Goal: Information Seeking & Learning: Learn about a topic

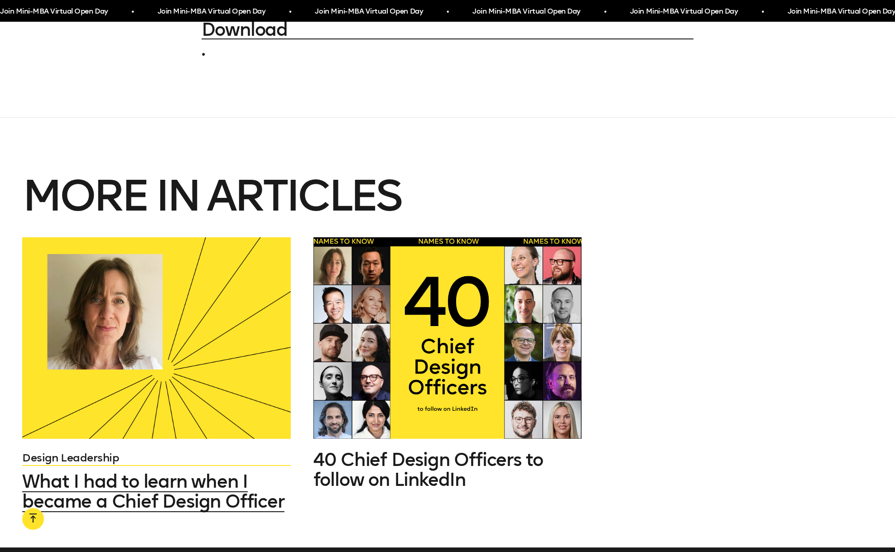
scroll to position [6452, 0]
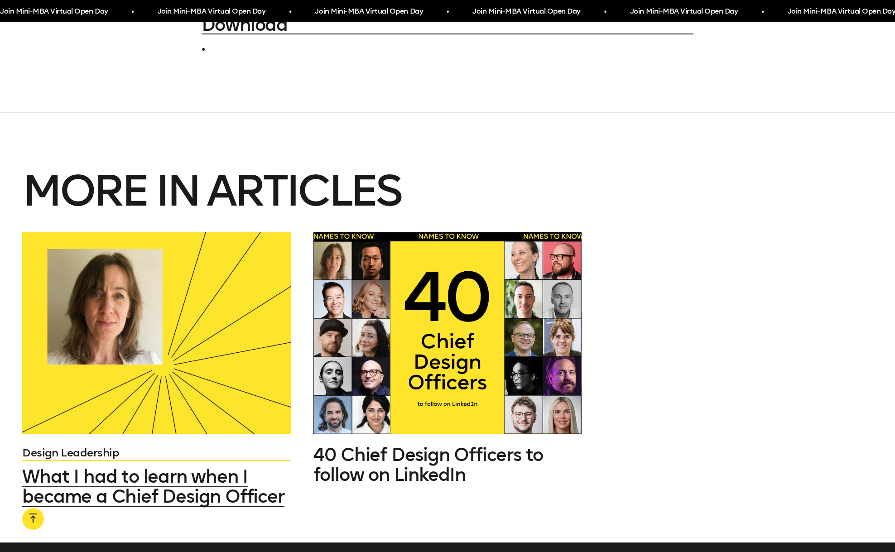
click at [115, 388] on span "What I had to learn when I became a Chief Design Officer" at bounding box center [153, 487] width 262 height 42
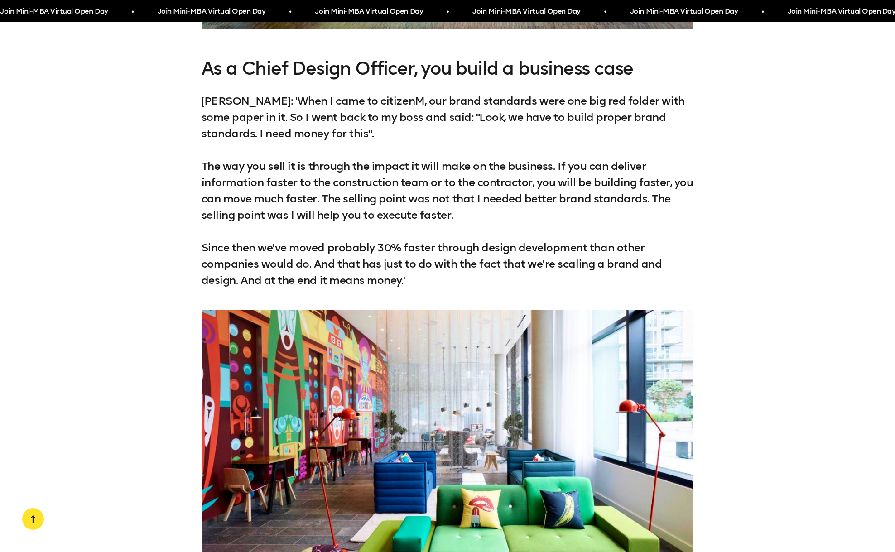
scroll to position [2613, 0]
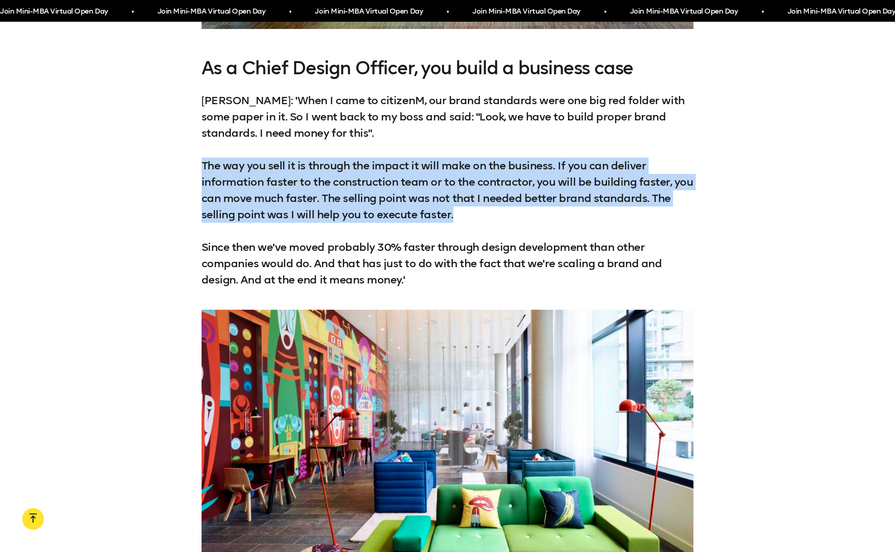
drag, startPoint x: 203, startPoint y: 165, endPoint x: 475, endPoint y: 220, distance: 278.2
click at [475, 220] on p "[PERSON_NAME]: 'When I came to citizenM, our brand standards were one big red f…" at bounding box center [448, 190] width 492 height 196
copy p "The way you sell it is through the impact it will make on the business. If you …"
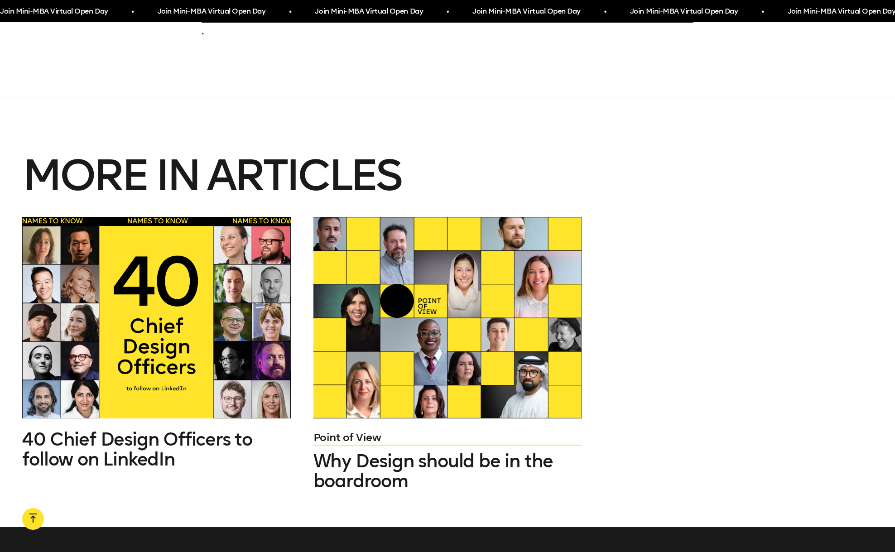
scroll to position [3726, 0]
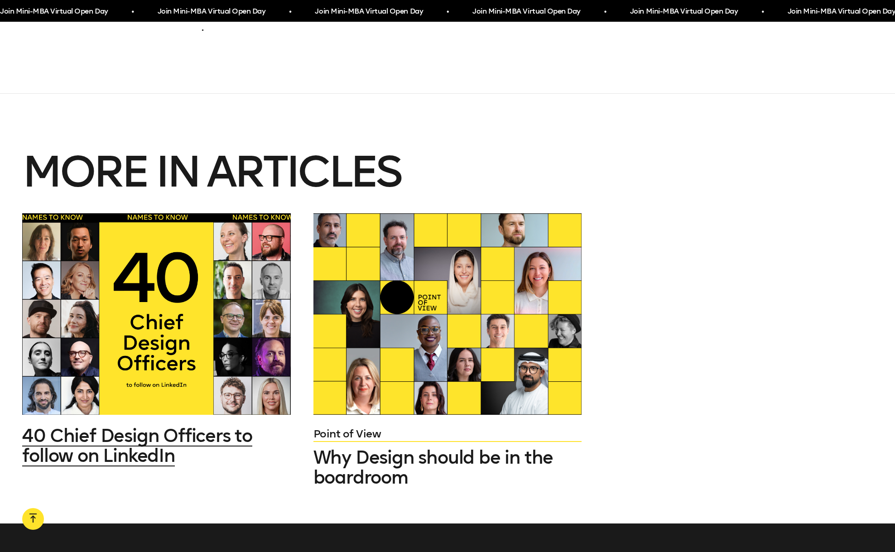
click at [117, 388] on span "40 Chief Design Officers to follow on LinkedIn" at bounding box center [137, 446] width 230 height 42
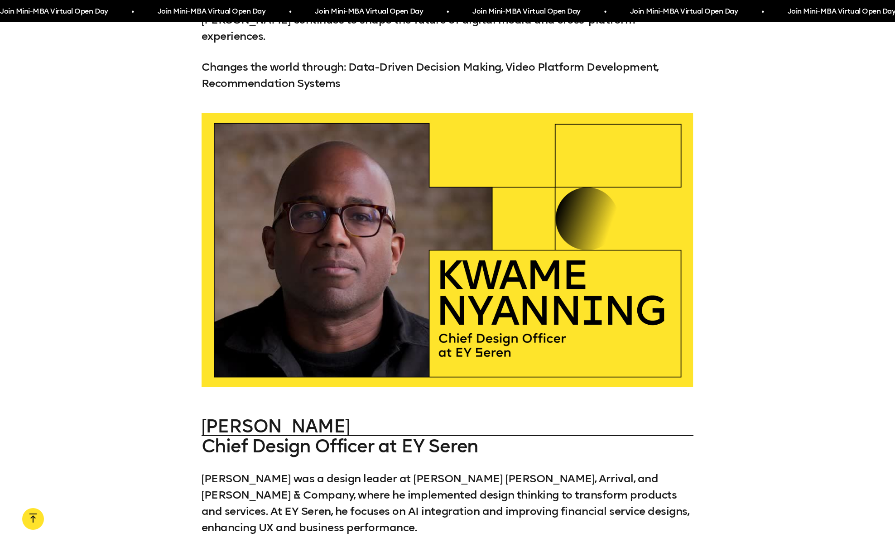
scroll to position [2179, 0]
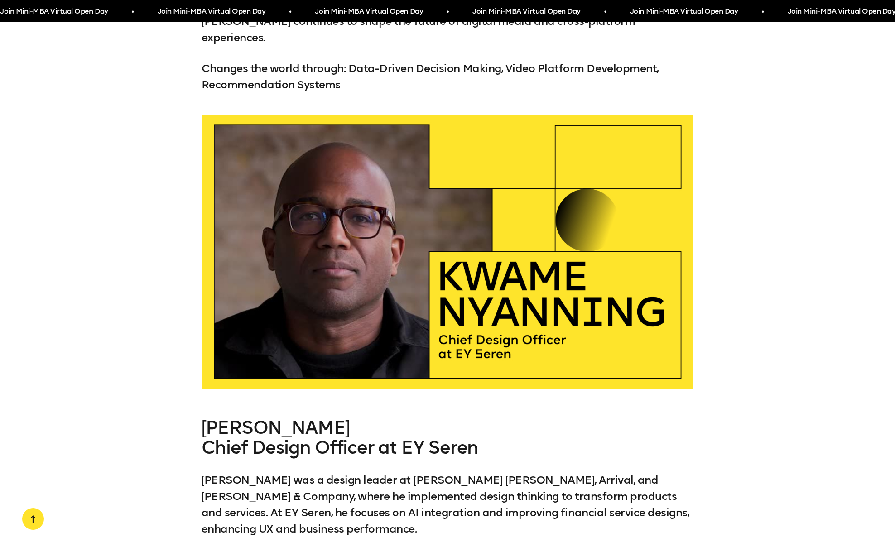
click at [331, 224] on div at bounding box center [448, 252] width 492 height 274
click at [587, 203] on div at bounding box center [448, 252] width 492 height 274
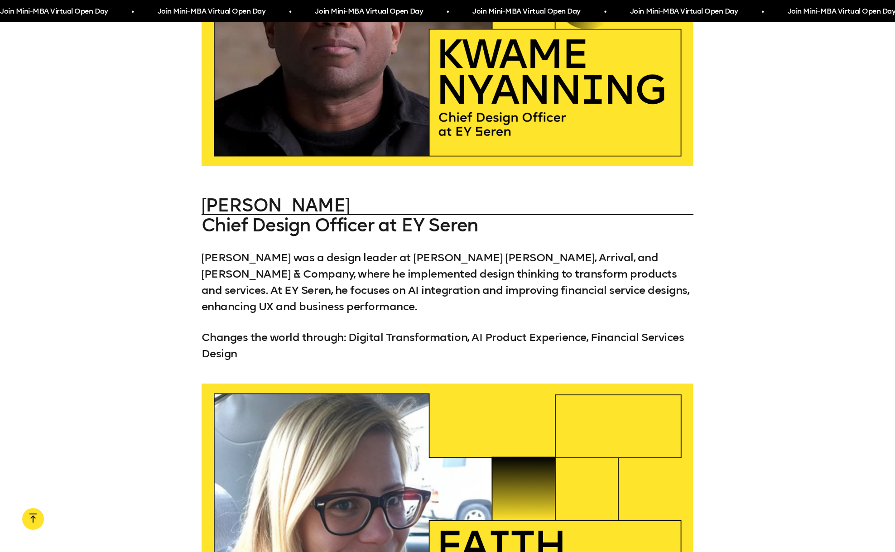
scroll to position [2401, 0]
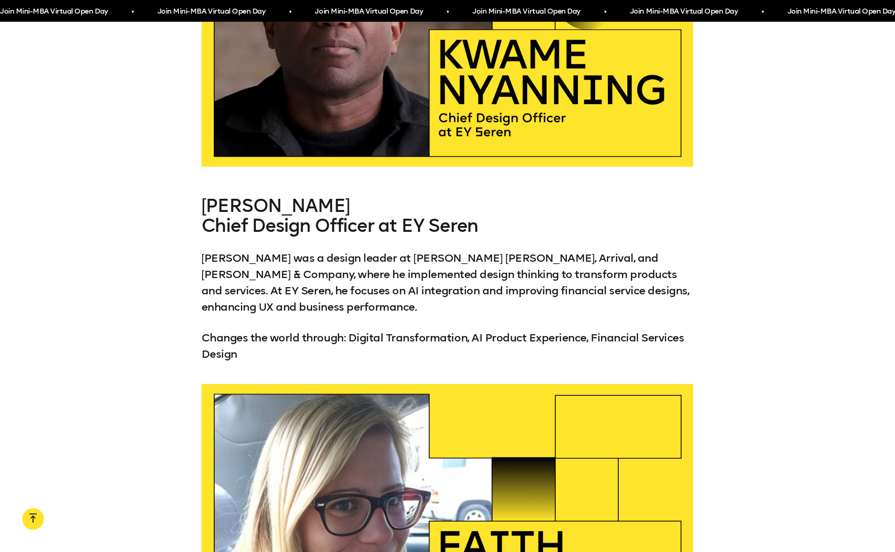
click at [224, 196] on link "[PERSON_NAME]" at bounding box center [448, 206] width 492 height 20
click at [297, 196] on link "[PERSON_NAME]" at bounding box center [448, 206] width 492 height 20
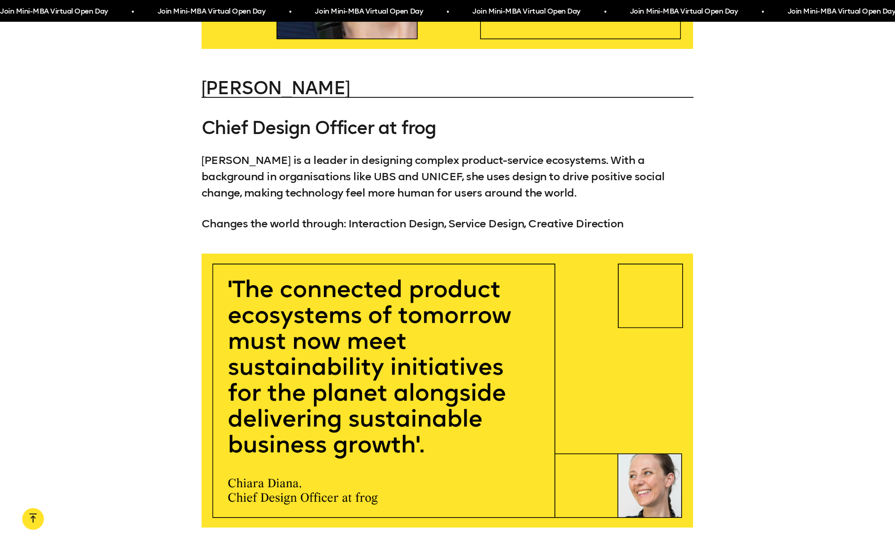
scroll to position [14645, 0]
